Goal: Communication & Community: Answer question/provide support

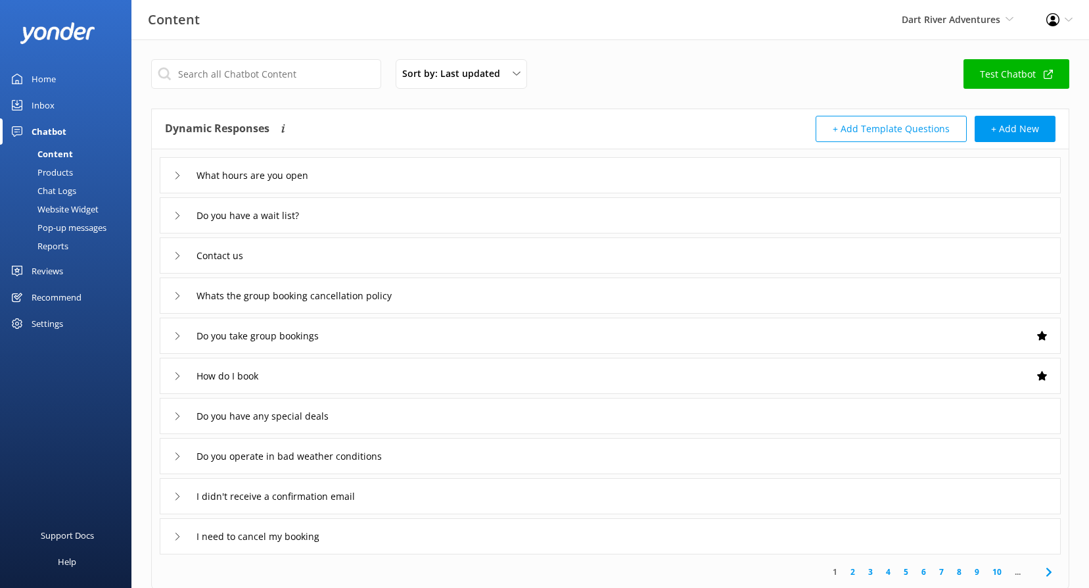
click at [44, 269] on div "Reviews" at bounding box center [48, 271] width 32 height 26
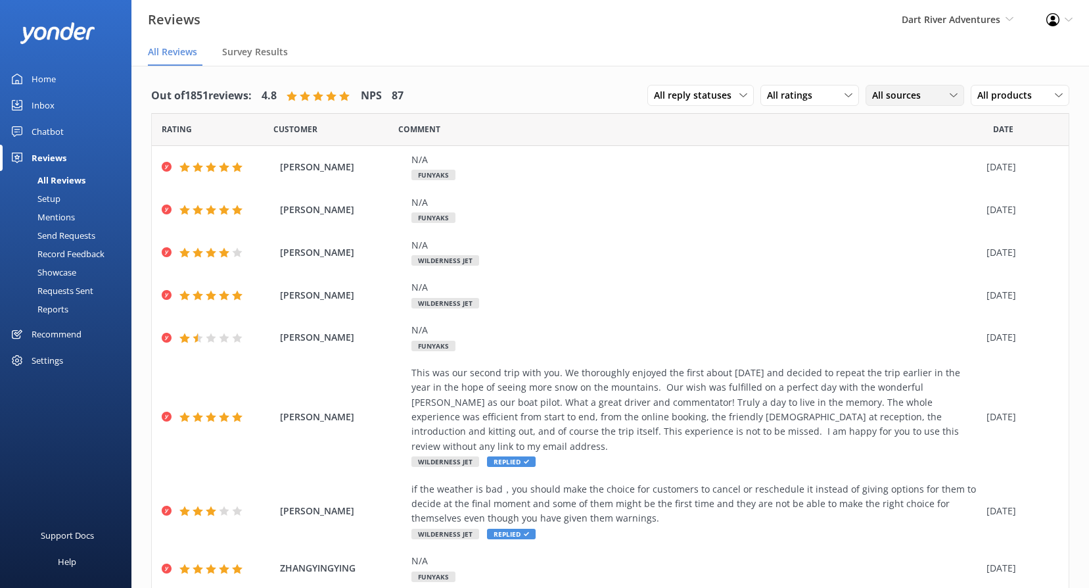
click at [878, 91] on span "All sources" at bounding box center [900, 95] width 57 height 14
click at [899, 202] on div "Google reviews" at bounding box center [923, 202] width 77 height 13
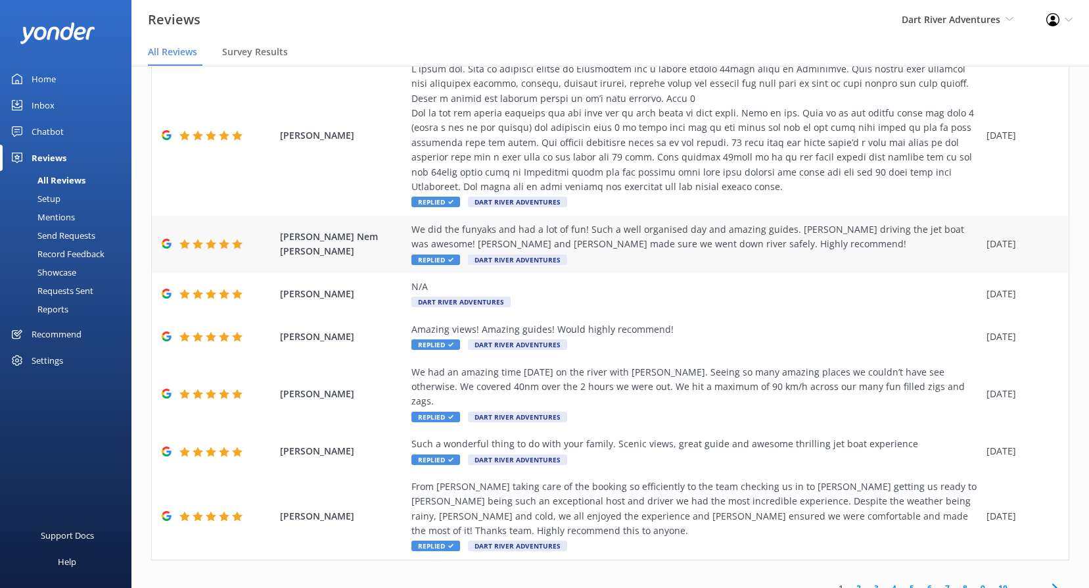
scroll to position [26, 0]
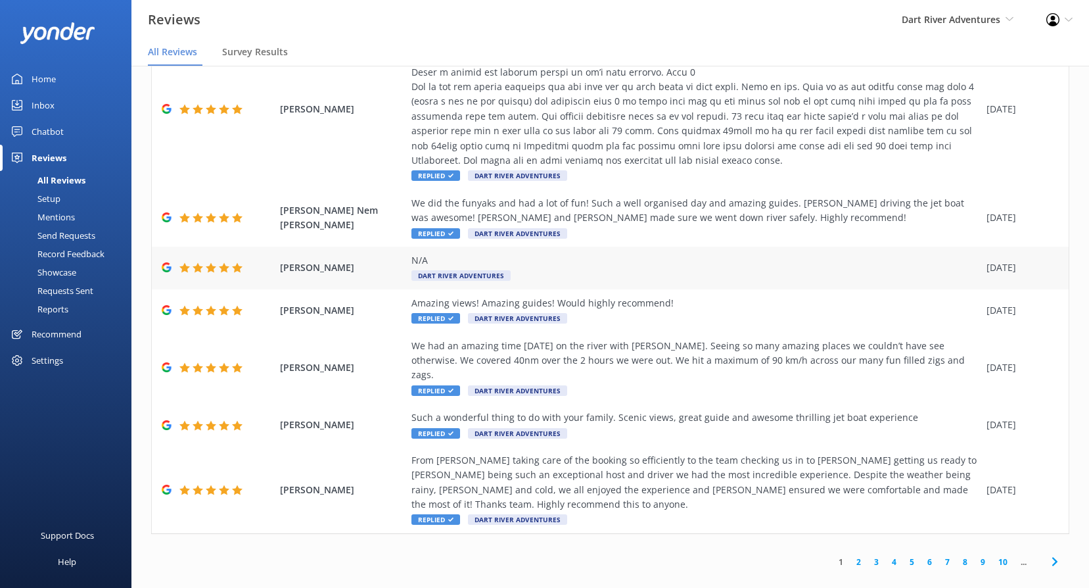
click at [498, 264] on div "N/A" at bounding box center [696, 260] width 569 height 14
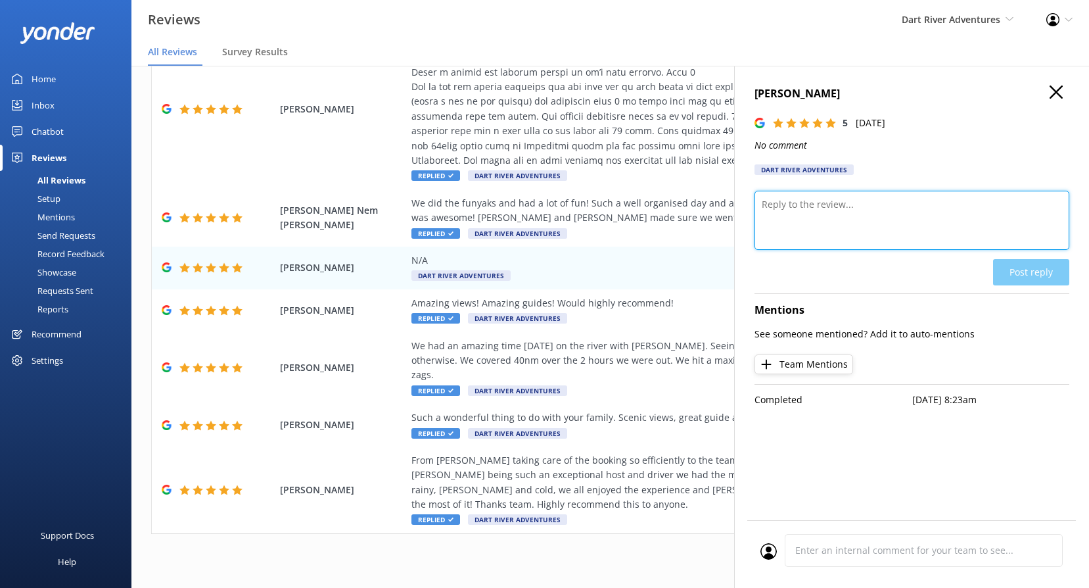
click at [914, 202] on textarea at bounding box center [912, 220] width 315 height 59
paste textarea "Kia ora, Thank you so much for the 5-star rating! We really appreciate your sup…"
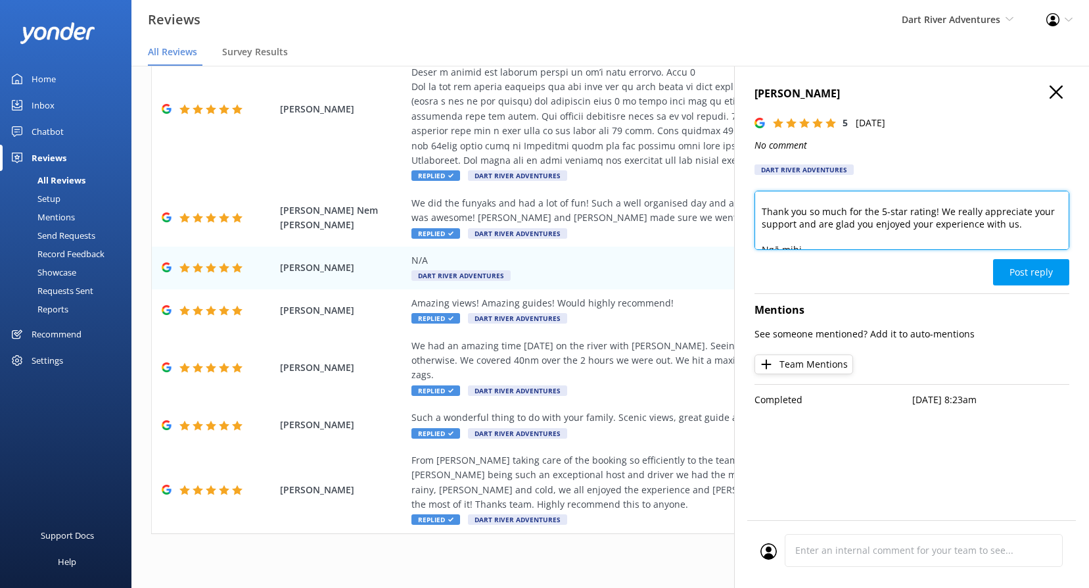
scroll to position [0, 0]
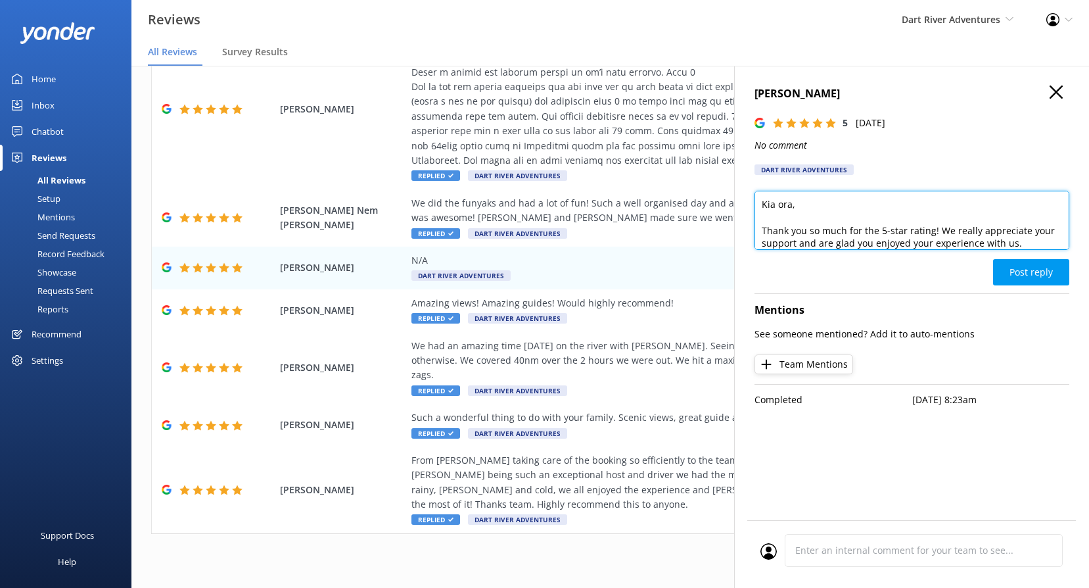
click at [793, 202] on textarea "Kia ora, Thank you so much for the 5-star rating! We really appreciate your sup…" at bounding box center [912, 220] width 315 height 59
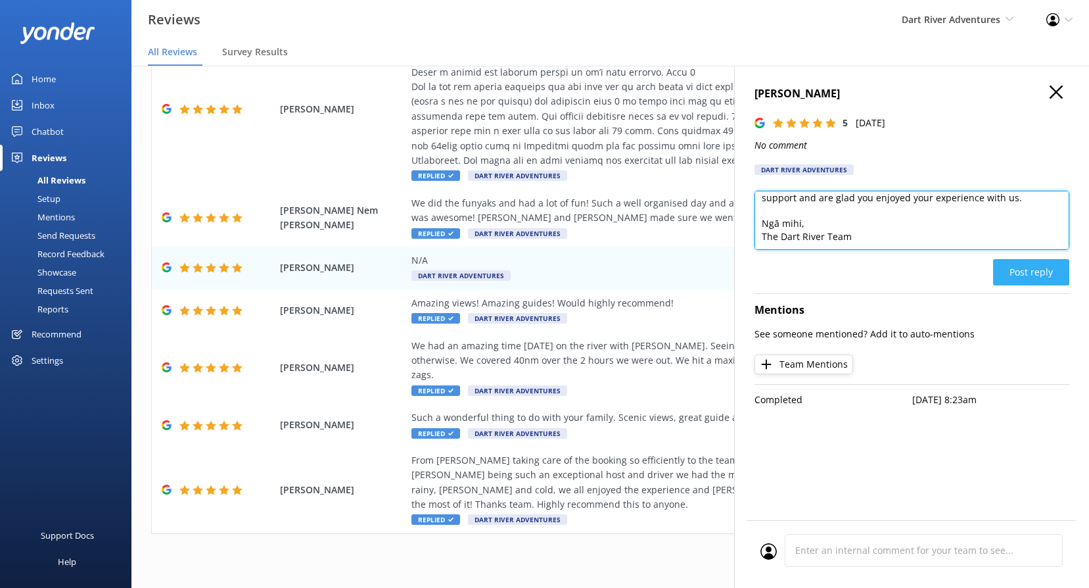
type textarea "Kia ora, Thank you so much for the 5-star rating! We really appreciate your sup…"
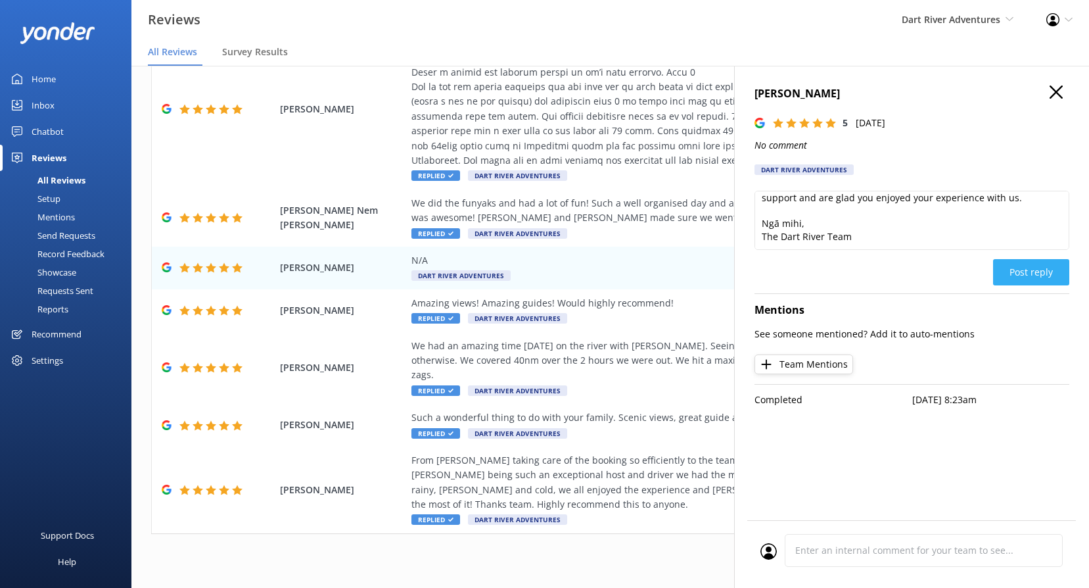
click at [1034, 272] on button "Post reply" at bounding box center [1031, 272] width 76 height 26
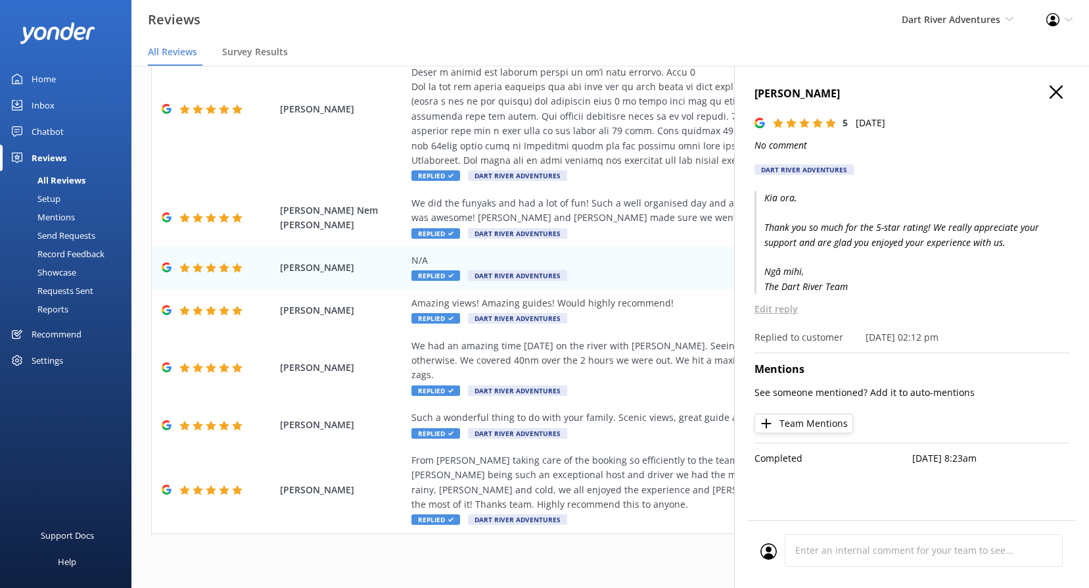
click at [1065, 84] on div "[PERSON_NAME] 5 [DATE] No comment Dart River Adventures Kia ora, Thank you so m…" at bounding box center [911, 360] width 355 height 588
click at [1053, 93] on icon "button" at bounding box center [1056, 91] width 13 height 13
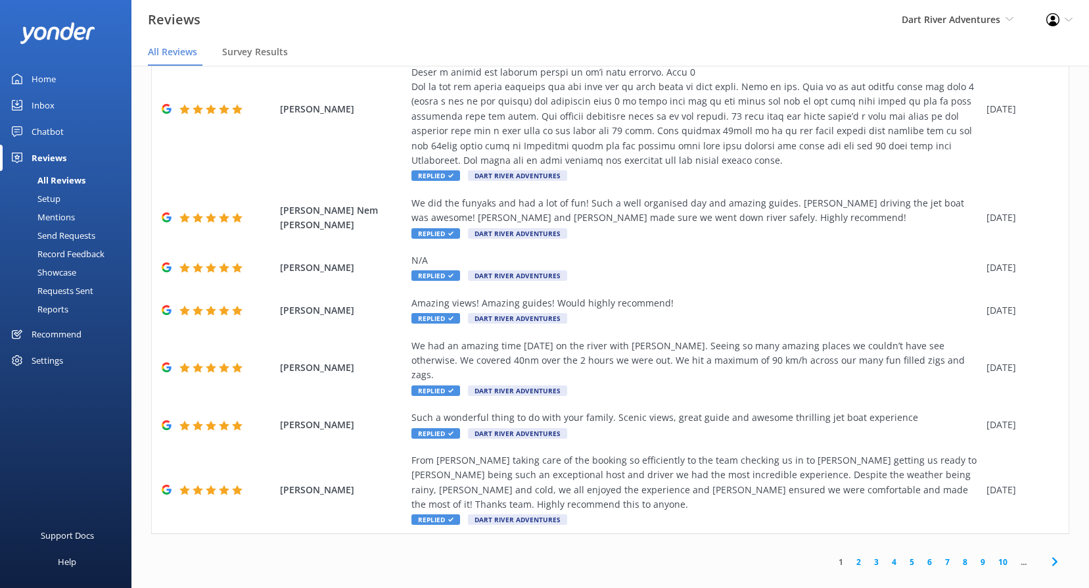
click at [851, 556] on link "2" at bounding box center [859, 562] width 18 height 12
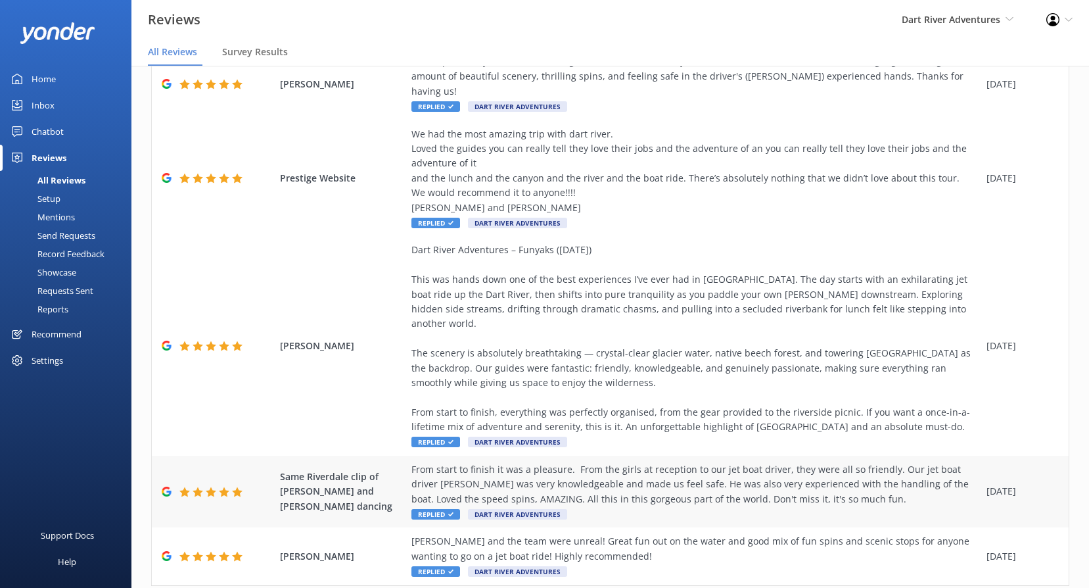
scroll to position [366, 0]
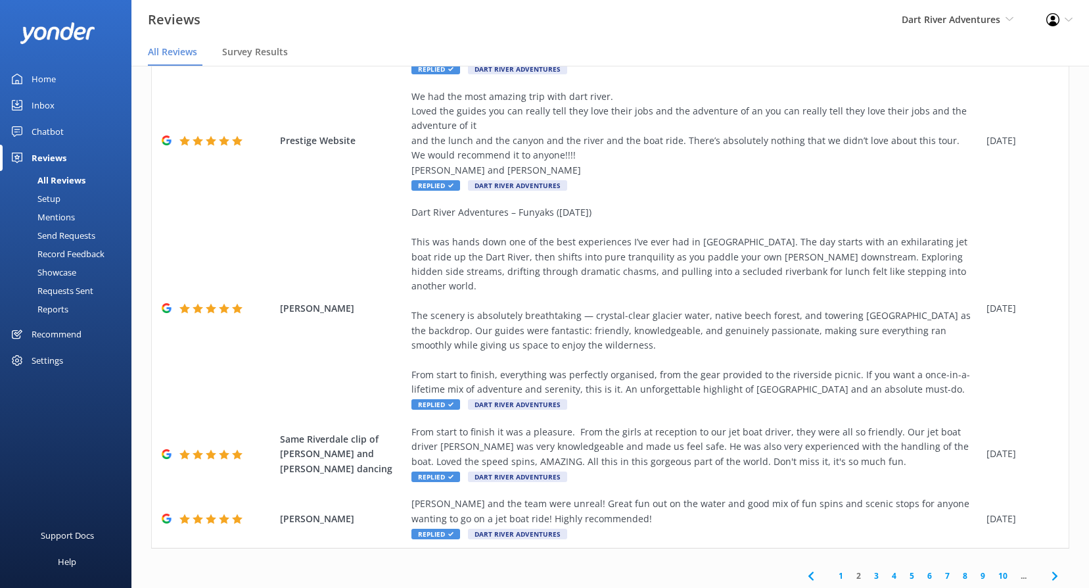
click at [868, 569] on link "3" at bounding box center [877, 575] width 18 height 12
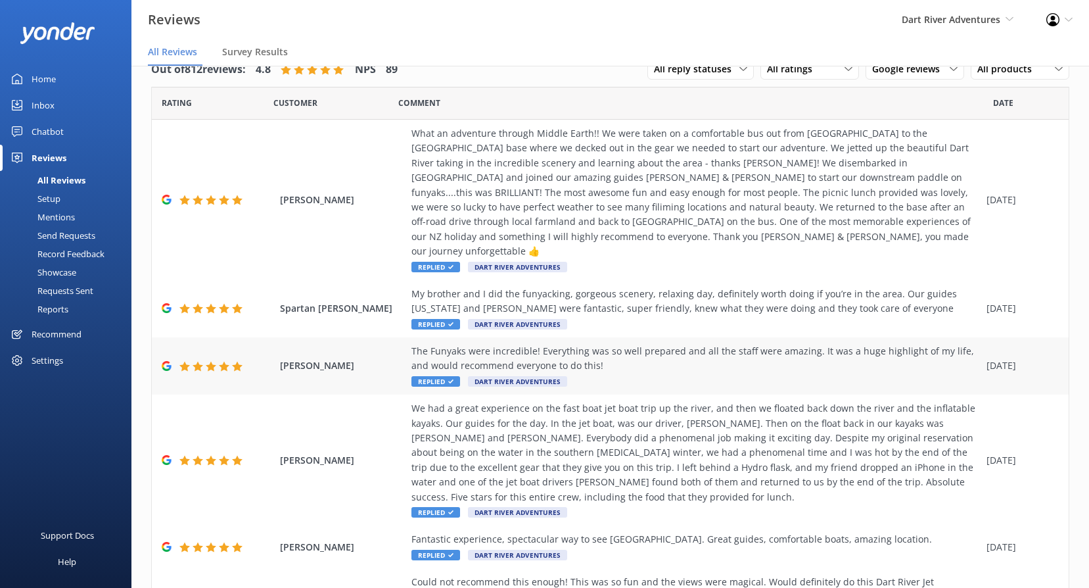
scroll to position [263, 0]
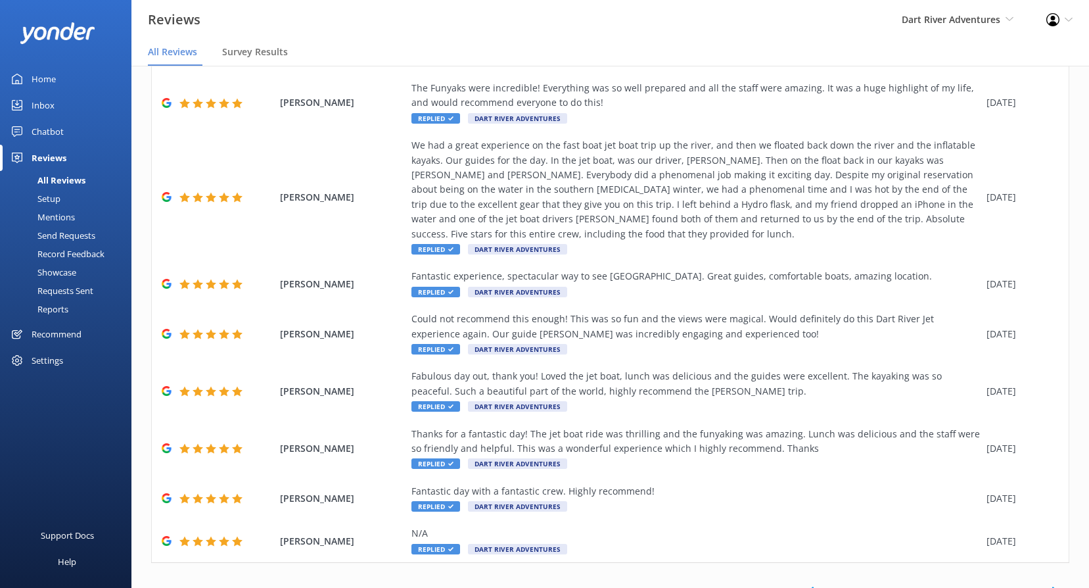
click at [886, 584] on link "4" at bounding box center [895, 590] width 18 height 12
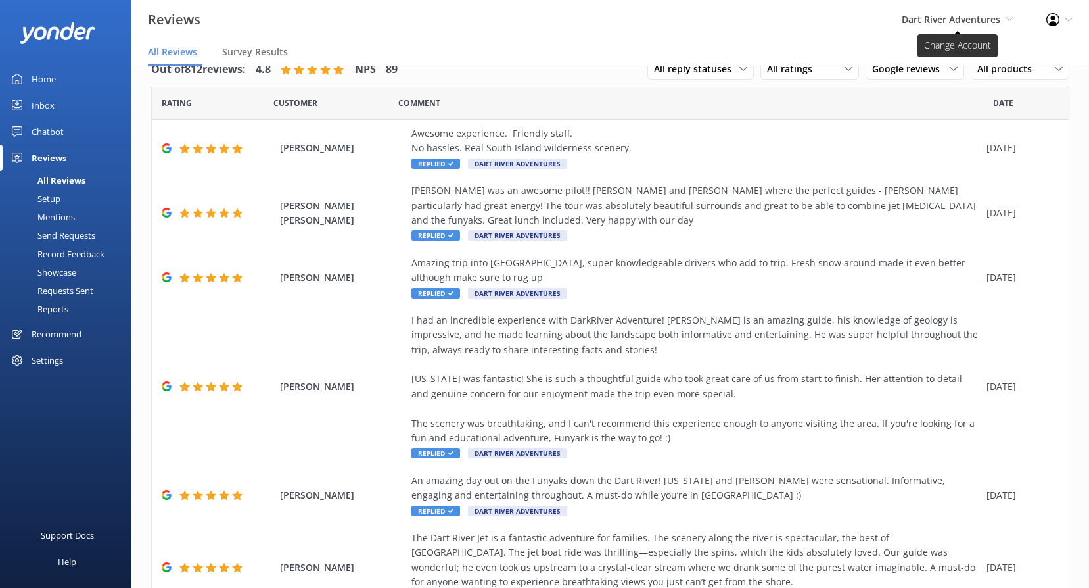
click at [925, 20] on span "Dart River Adventures" at bounding box center [951, 19] width 99 height 12
click at [938, 56] on link "Shotover Jet" at bounding box center [964, 57] width 131 height 32
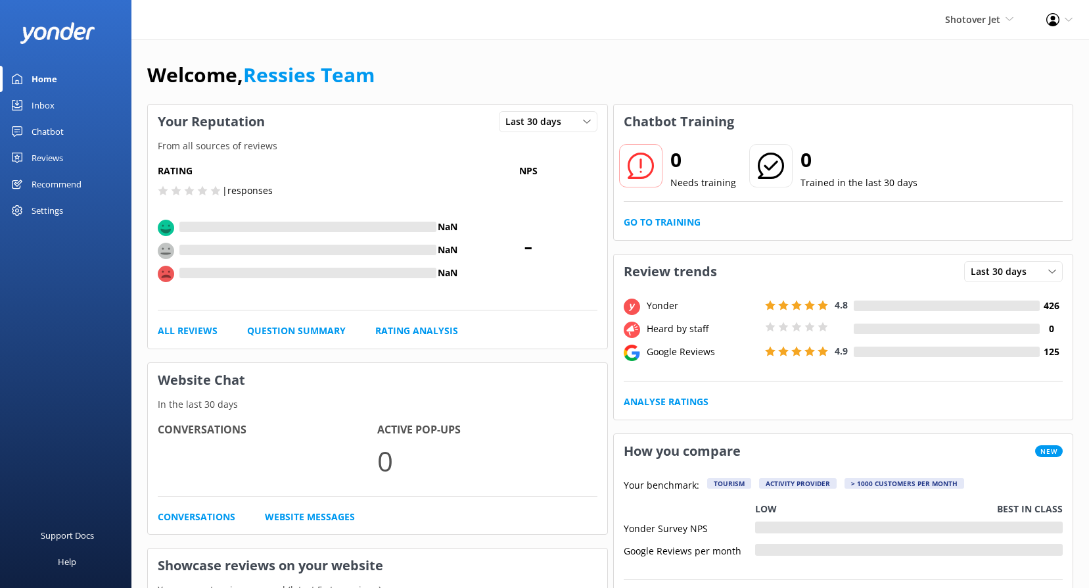
click at [64, 156] on link "Reviews" at bounding box center [65, 158] width 131 height 26
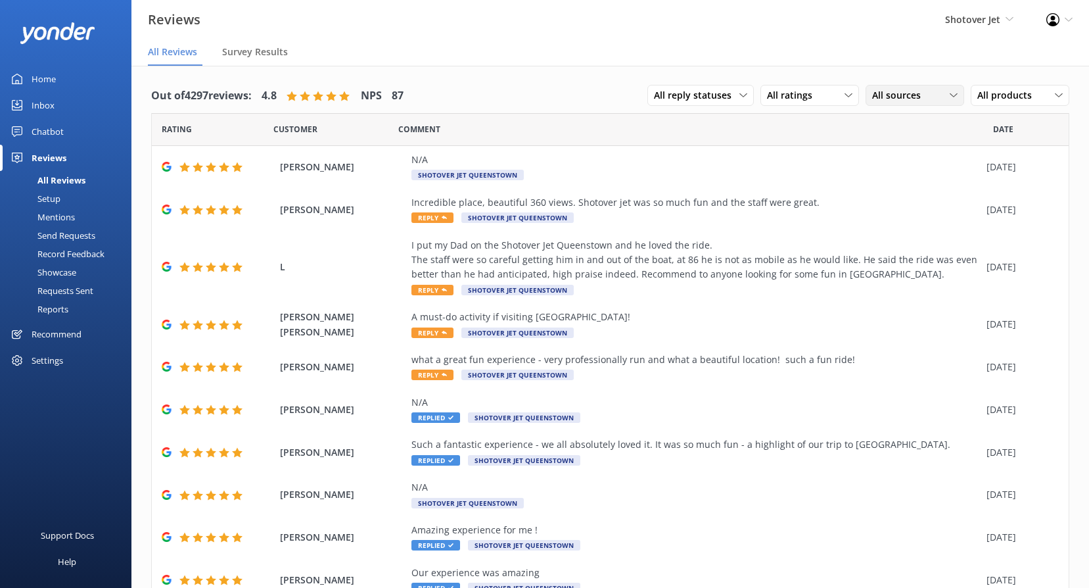
click at [902, 97] on span "All sources" at bounding box center [900, 95] width 57 height 14
click at [885, 198] on div "Google reviews" at bounding box center [923, 202] width 77 height 13
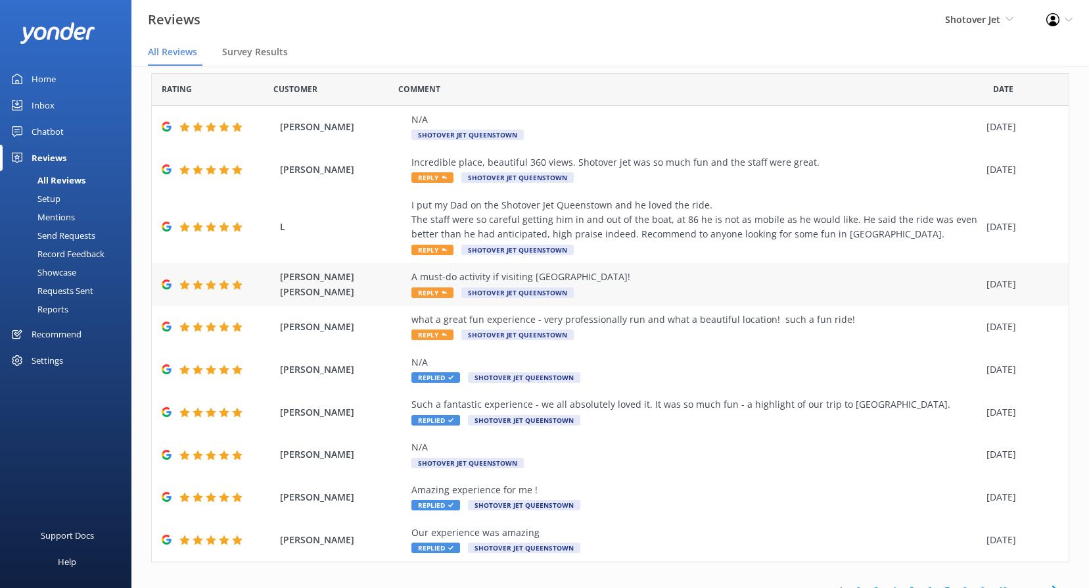
scroll to position [57, 0]
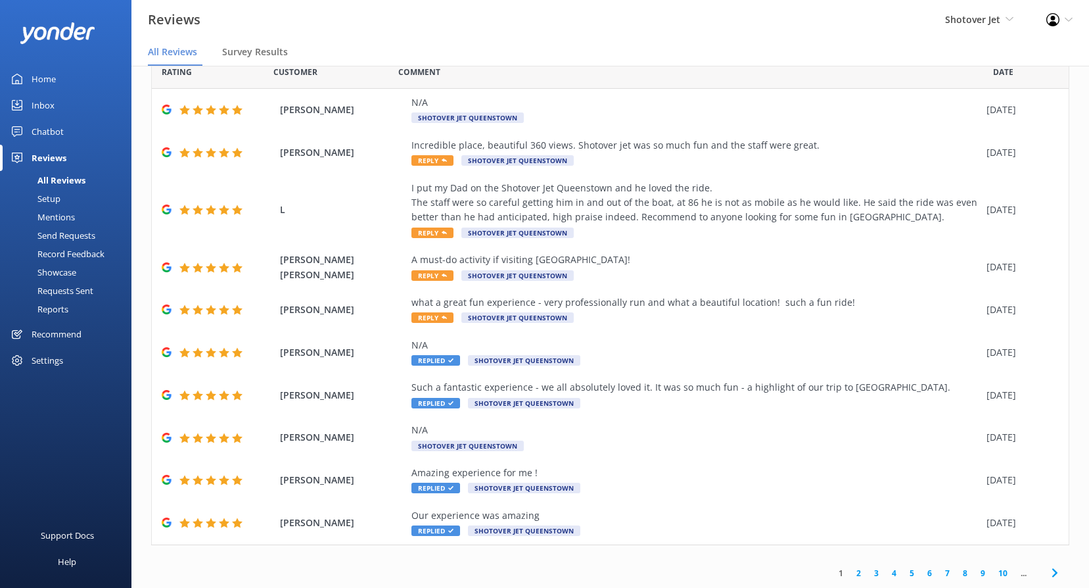
click at [903, 575] on link "5" at bounding box center [912, 573] width 18 height 12
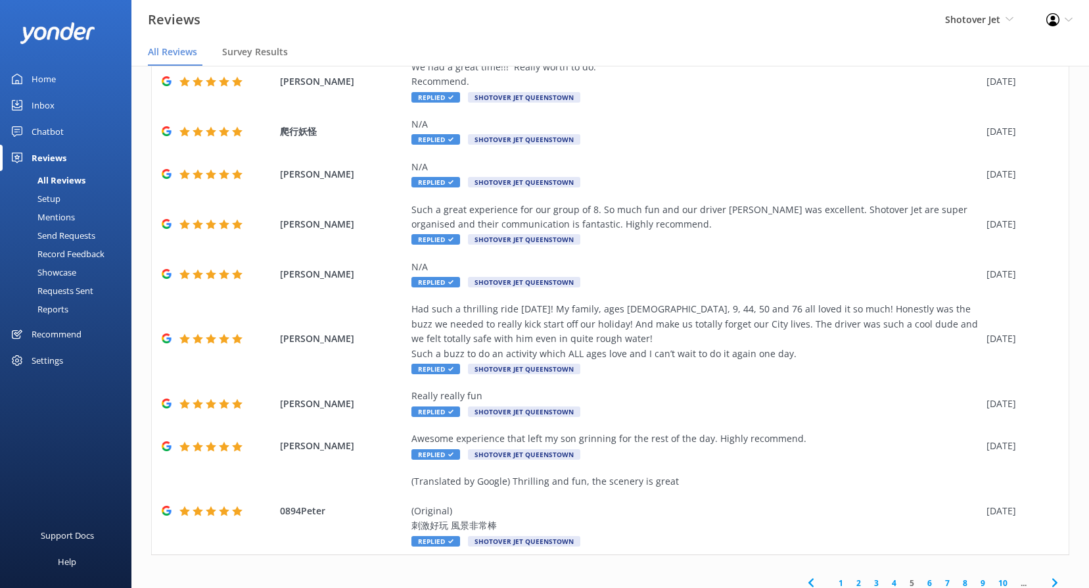
scroll to position [145, 0]
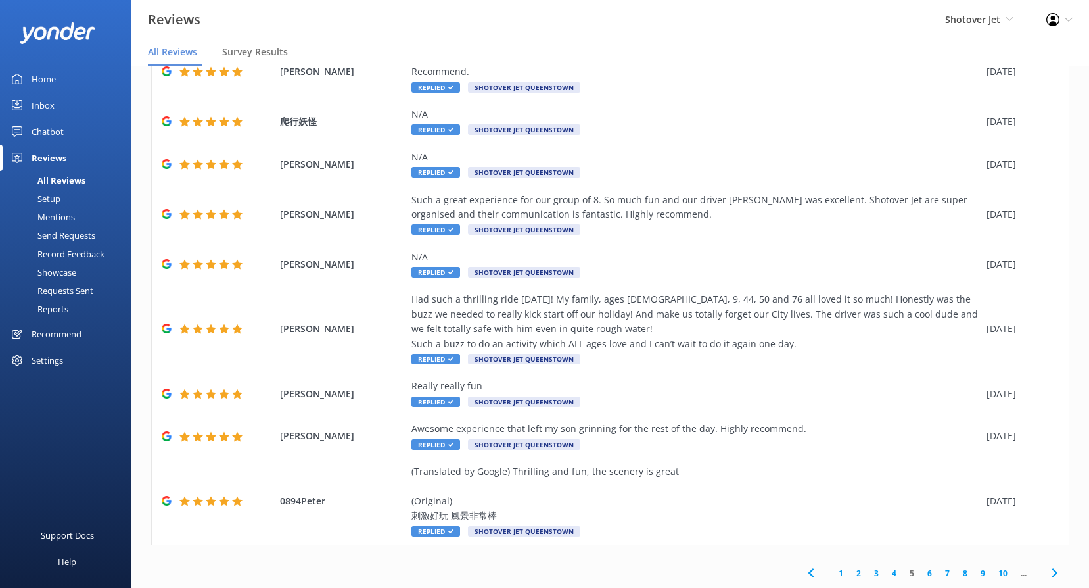
click at [886, 575] on link "4" at bounding box center [895, 573] width 18 height 12
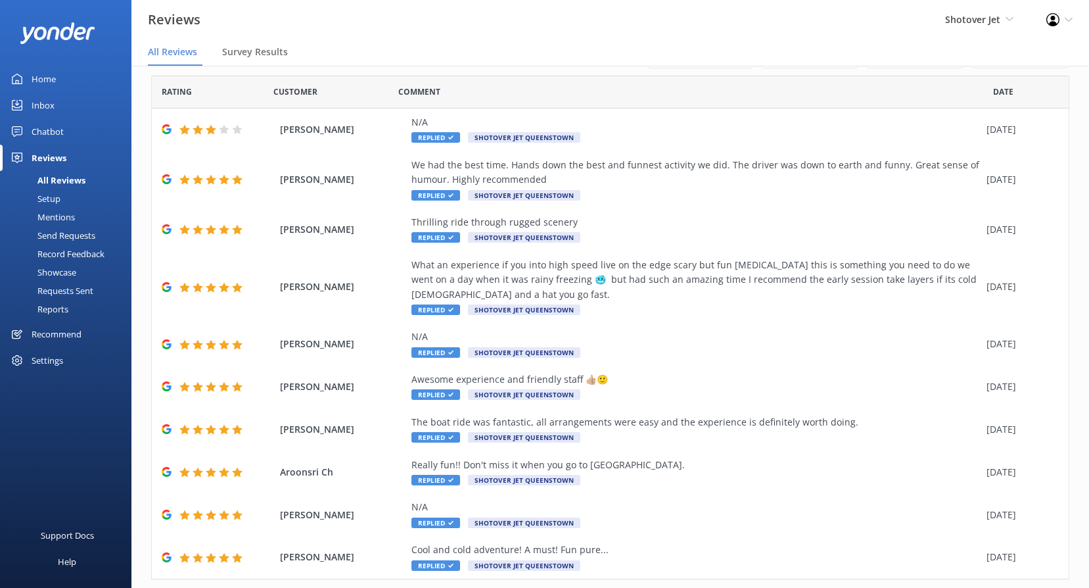
scroll to position [72, 0]
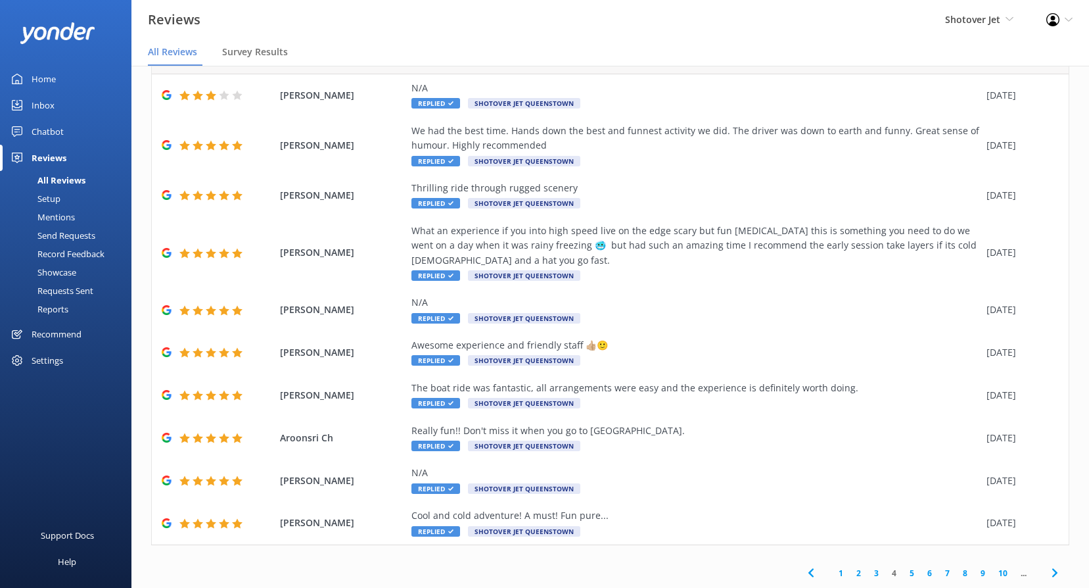
click at [868, 573] on link "3" at bounding box center [877, 573] width 18 height 12
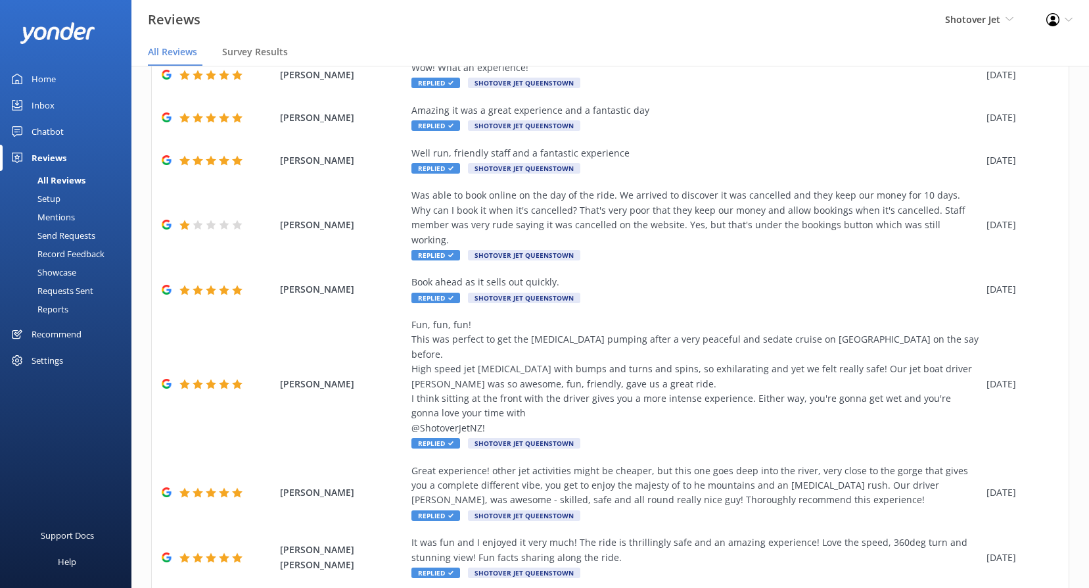
scroll to position [87, 0]
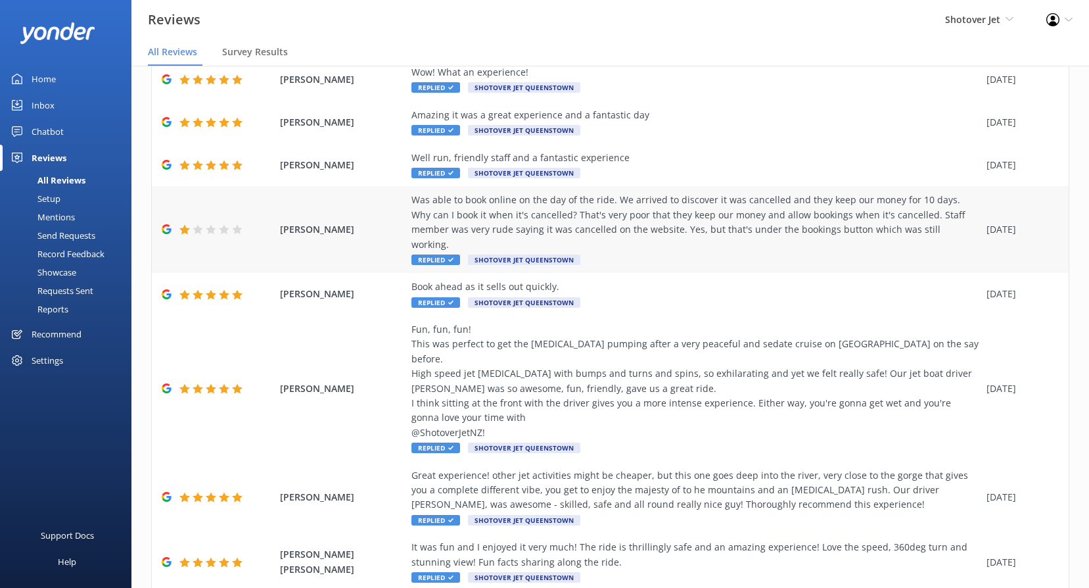
click at [774, 219] on div "Was able to book online on the day of the ride. We arrived to discover it was c…" at bounding box center [696, 222] width 569 height 59
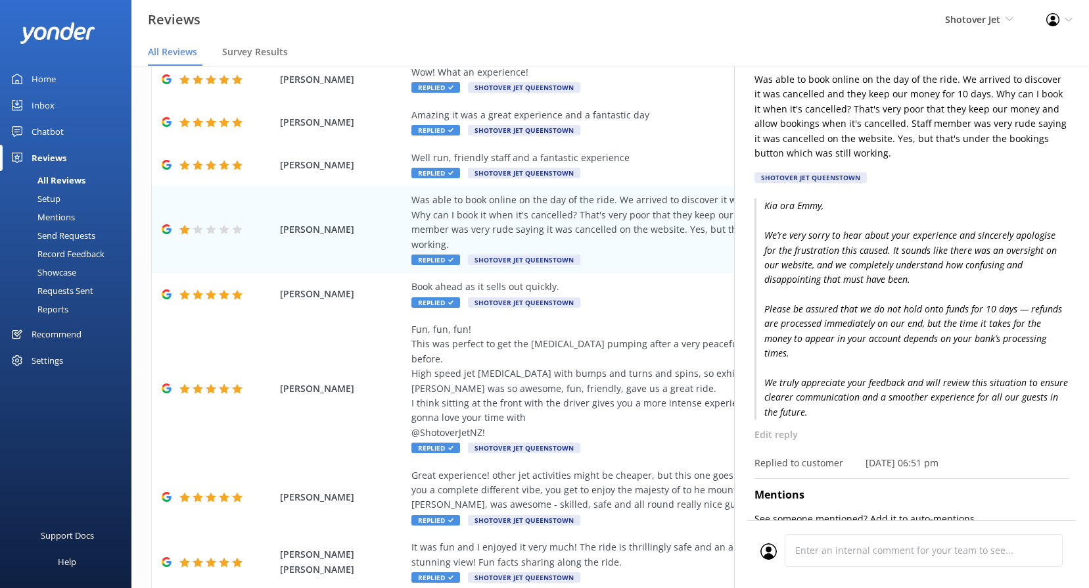
scroll to position [131, 0]
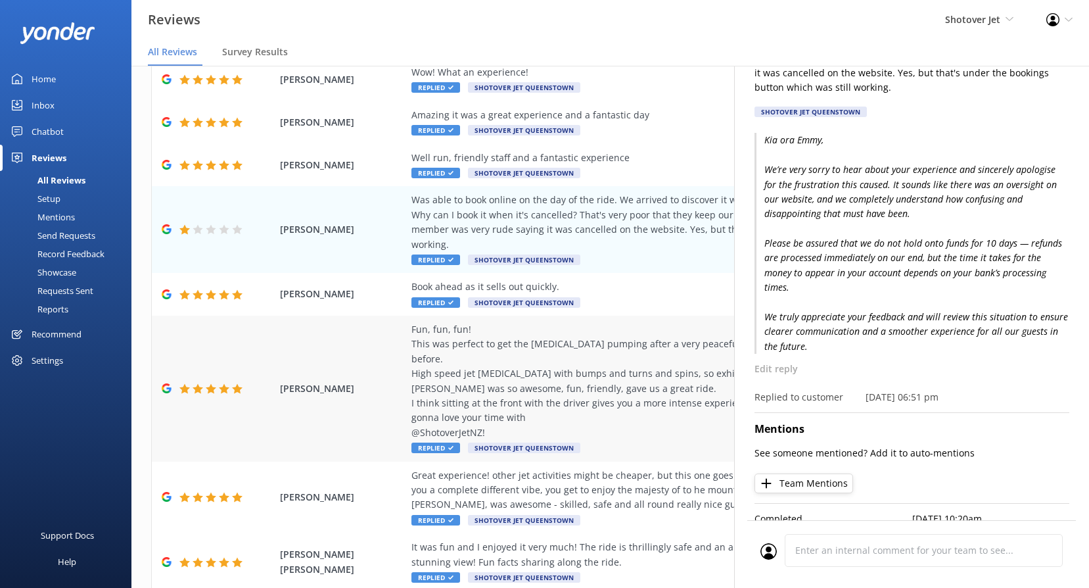
click at [592, 340] on div "Fun, fun, fun! This was perfect to get the [MEDICAL_DATA] pumping after a very …" at bounding box center [696, 381] width 569 height 118
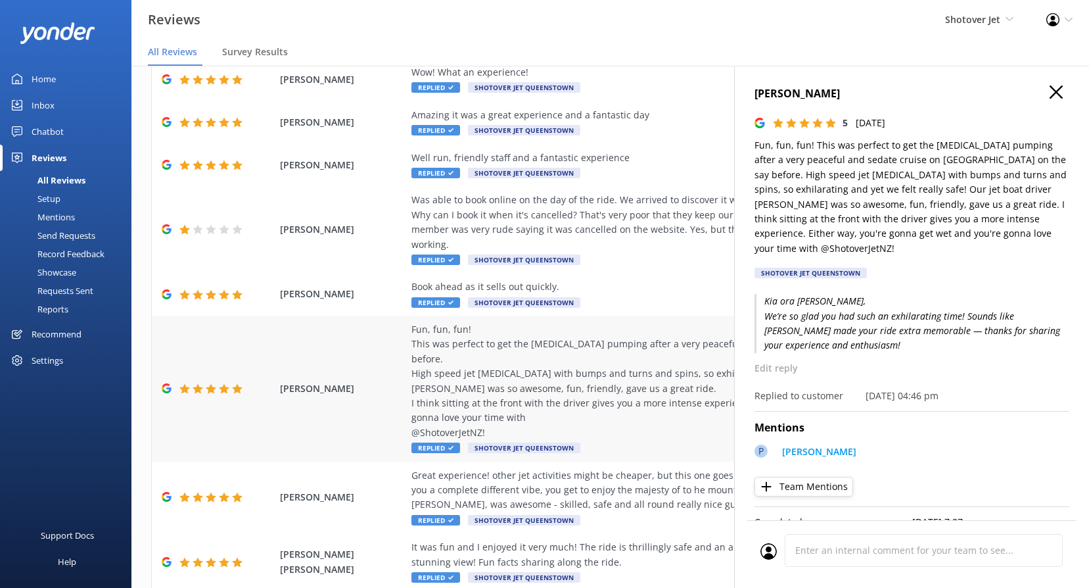
scroll to position [0, 0]
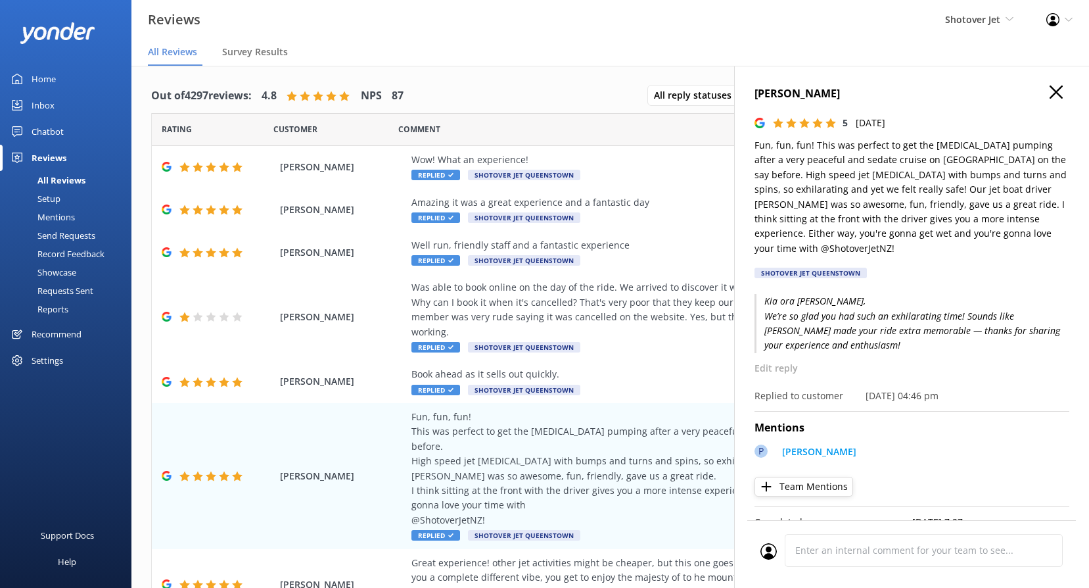
click at [1058, 87] on h4 "[PERSON_NAME]" at bounding box center [912, 93] width 315 height 17
click at [1050, 89] on use "button" at bounding box center [1056, 91] width 13 height 13
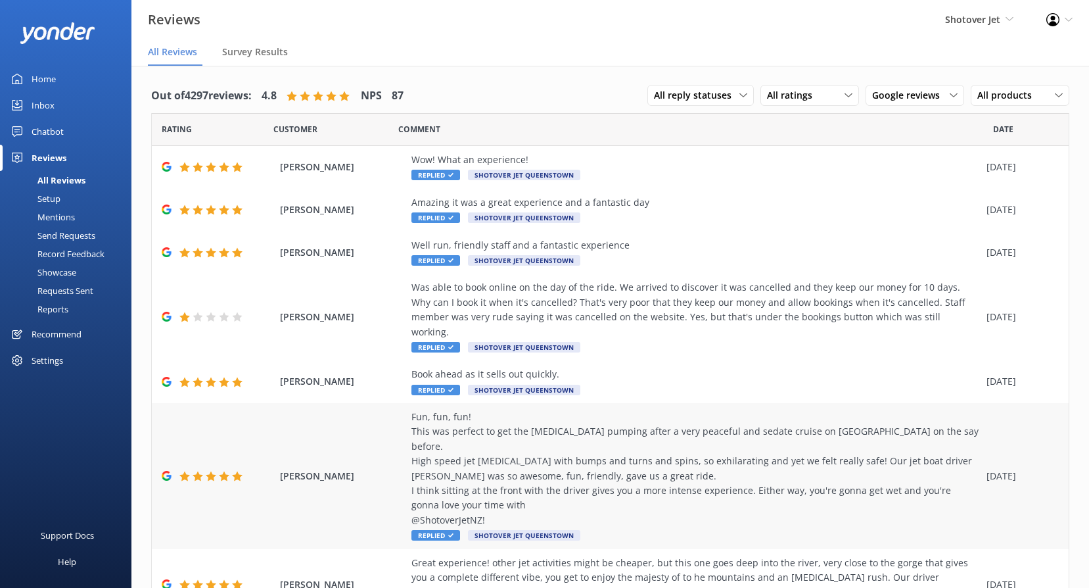
scroll to position [219, 0]
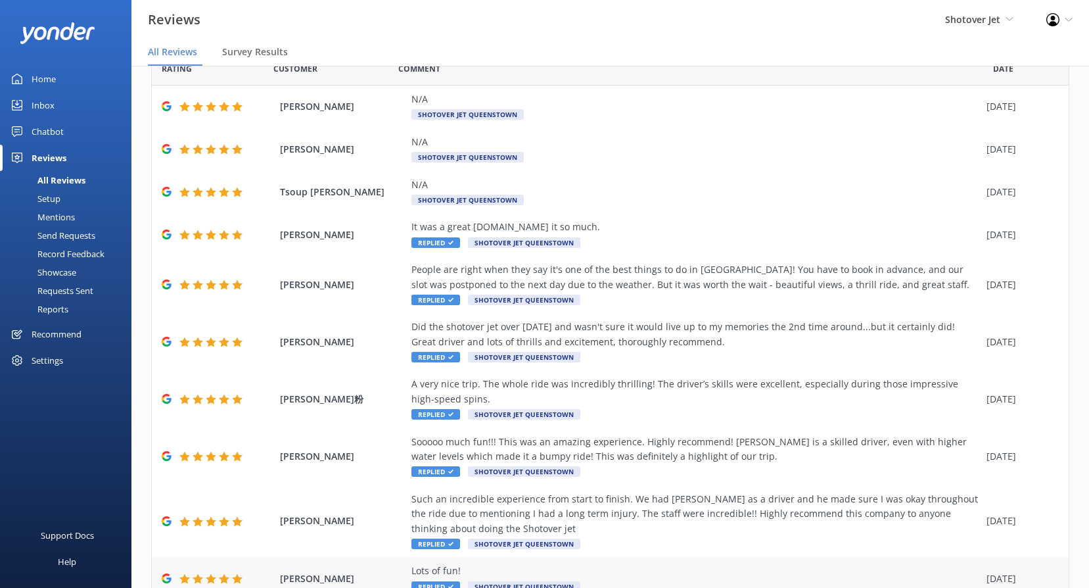
scroll to position [116, 0]
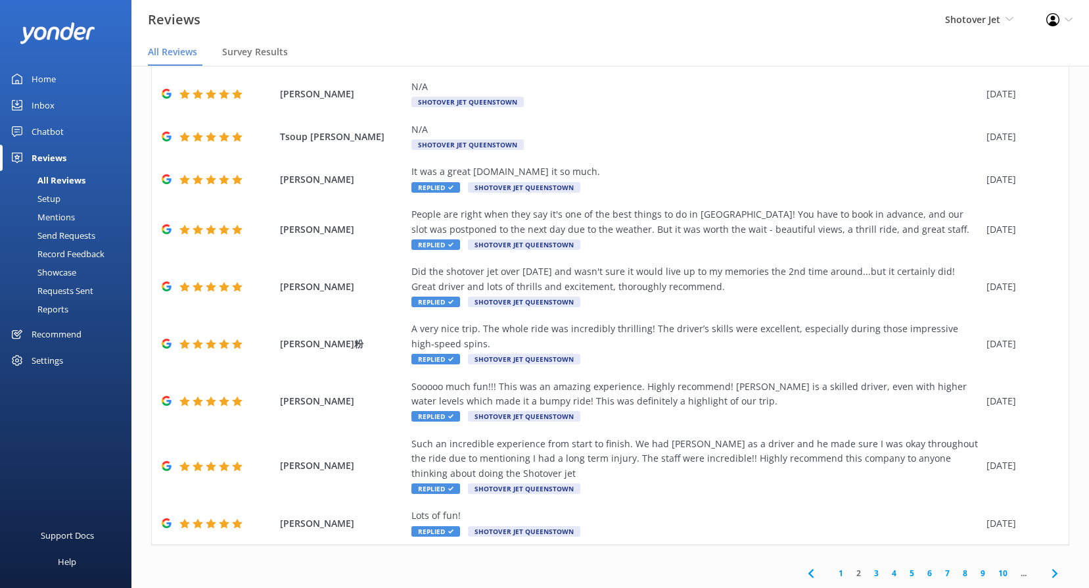
click at [832, 577] on link "1" at bounding box center [841, 573] width 18 height 12
